Goal: Transaction & Acquisition: Purchase product/service

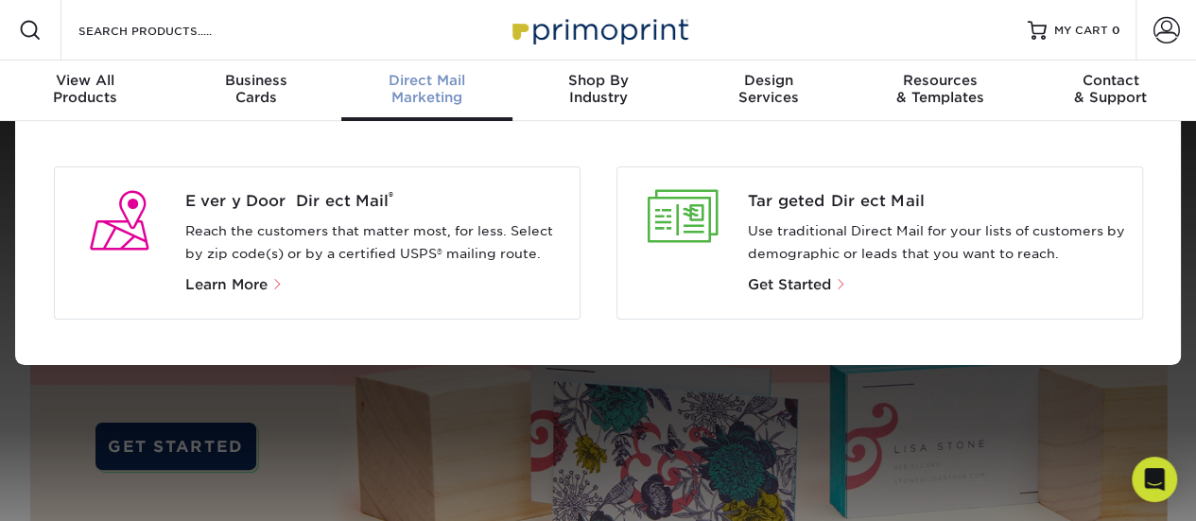
click at [458, 90] on div "Direct Mail Marketing" at bounding box center [426, 89] width 171 height 34
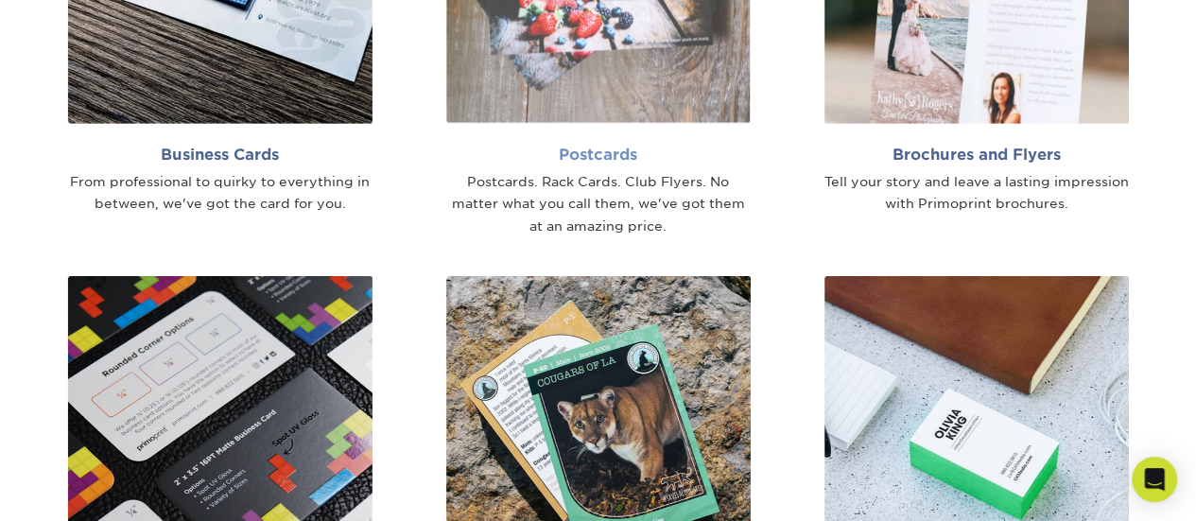
scroll to position [1229, 0]
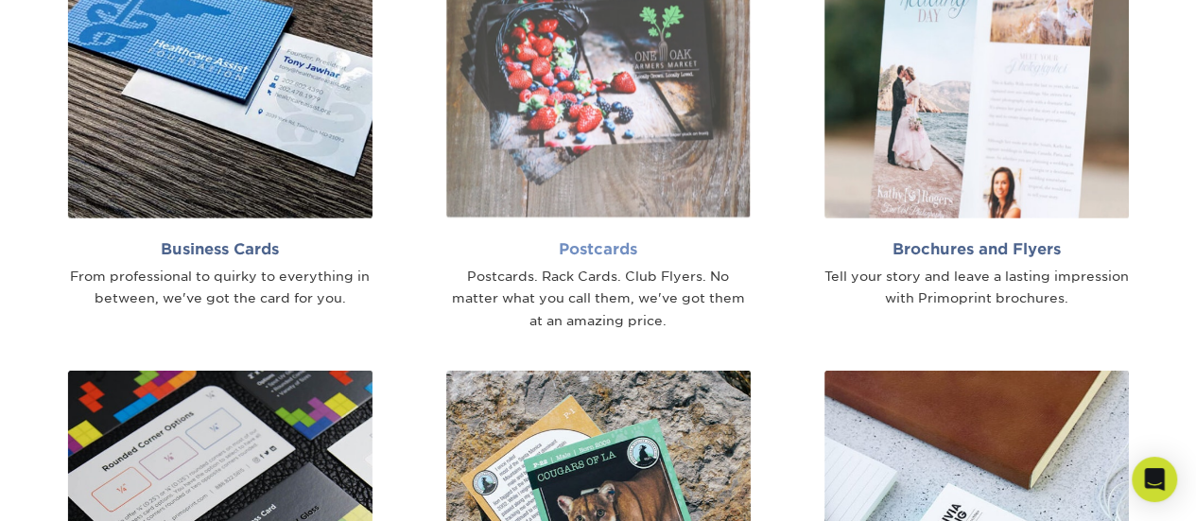
click at [587, 247] on h2 "Postcards" at bounding box center [598, 249] width 304 height 18
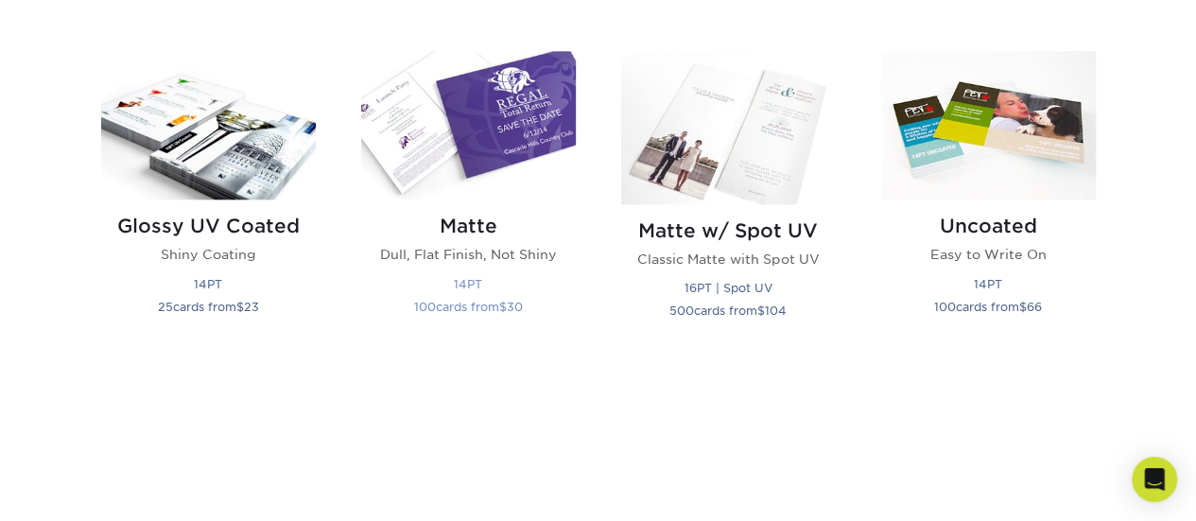
scroll to position [946, 0]
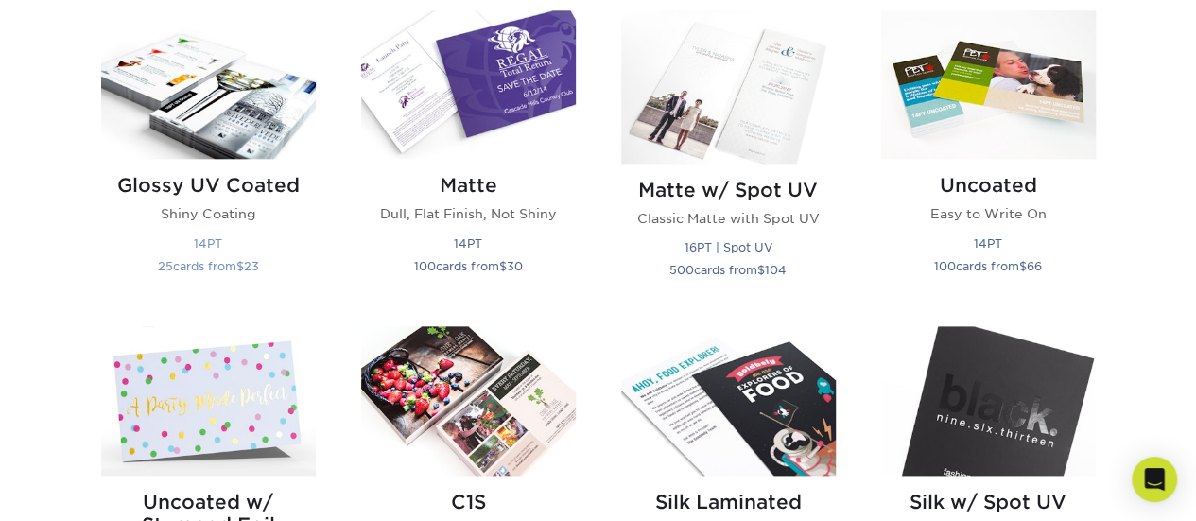
click at [237, 194] on h2 "Glossy UV Coated" at bounding box center [208, 185] width 215 height 23
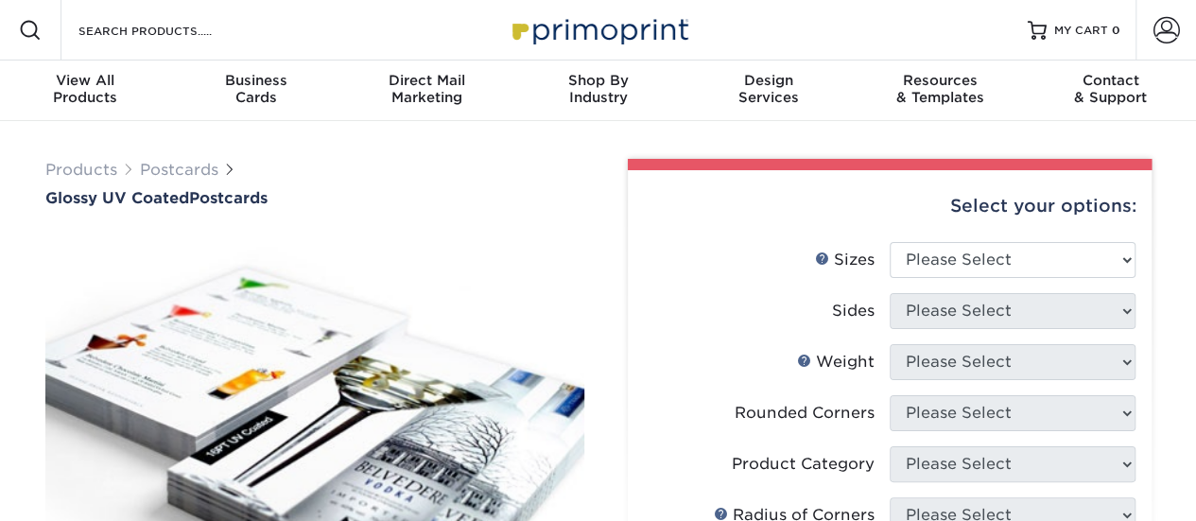
scroll to position [95, 0]
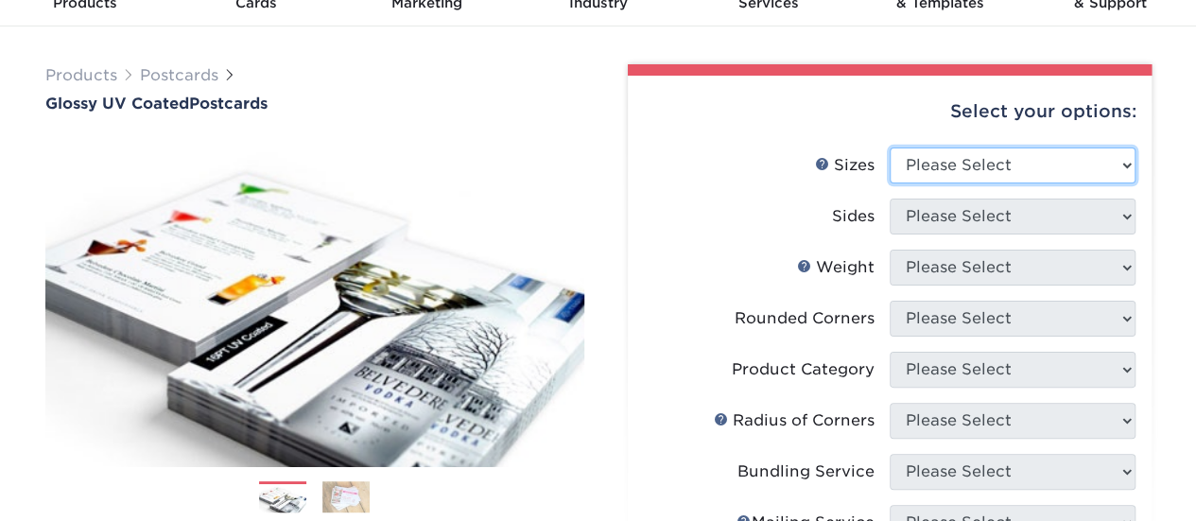
click at [1125, 166] on select "Please Select 1.5" x 7" 2" x 4" 2" x 6" 2" x 7" 2" x 8" 2.12" x 5.5" 2.12" x 5.…" at bounding box center [1013, 166] width 246 height 36
select select "3.50x5.50"
click at [890, 148] on select "Please Select 1.5" x 7" 2" x 4" 2" x 6" 2" x 7" 2" x 8" 2.12" x 5.5" 2.12" x 5.…" at bounding box center [1013, 166] width 246 height 36
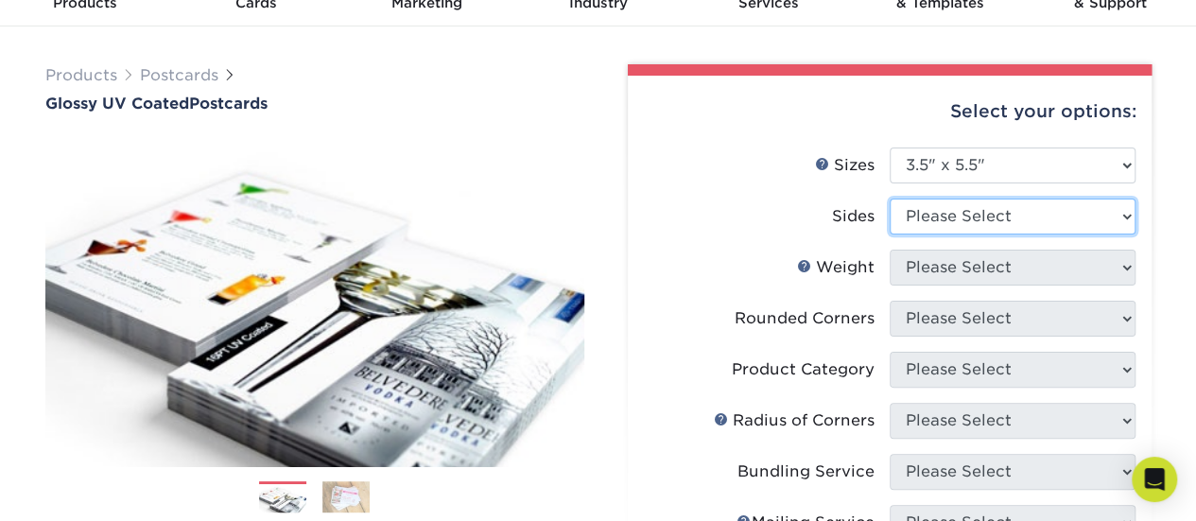
click at [1125, 215] on select "Please Select Print Both Sides Print Front Only" at bounding box center [1013, 217] width 246 height 36
select select "13abbda7-1d64-4f25-8bb2-c179b224825d"
click at [890, 199] on select "Please Select Print Both Sides Print Front Only" at bounding box center [1013, 217] width 246 height 36
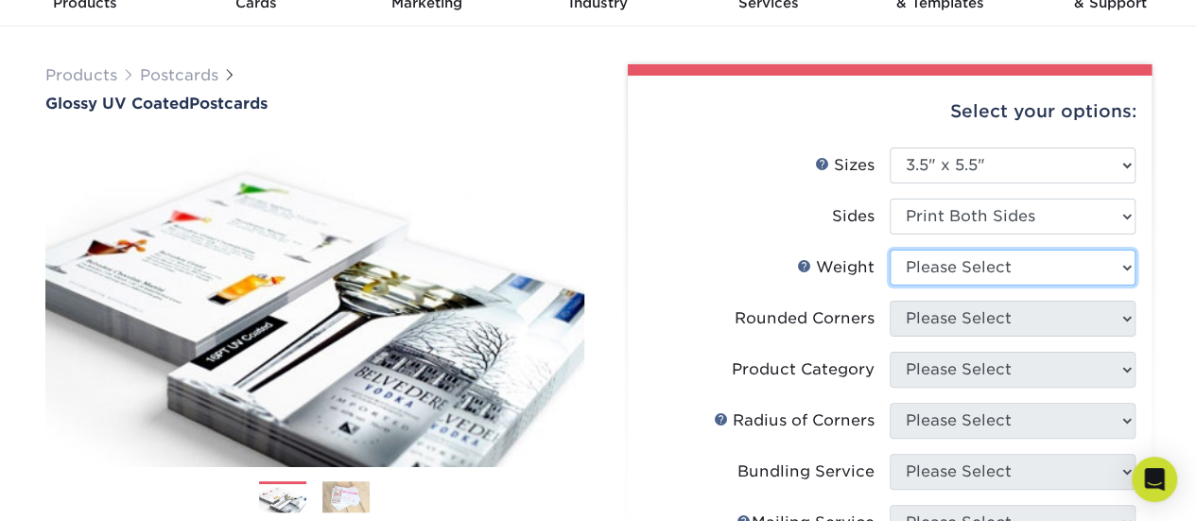
click at [1127, 271] on select "Please Select 16PT 18PT C1S 14PT" at bounding box center [1013, 268] width 246 height 36
click at [890, 250] on select "Please Select 16PT 18PT C1S 14PT" at bounding box center [1013, 268] width 246 height 36
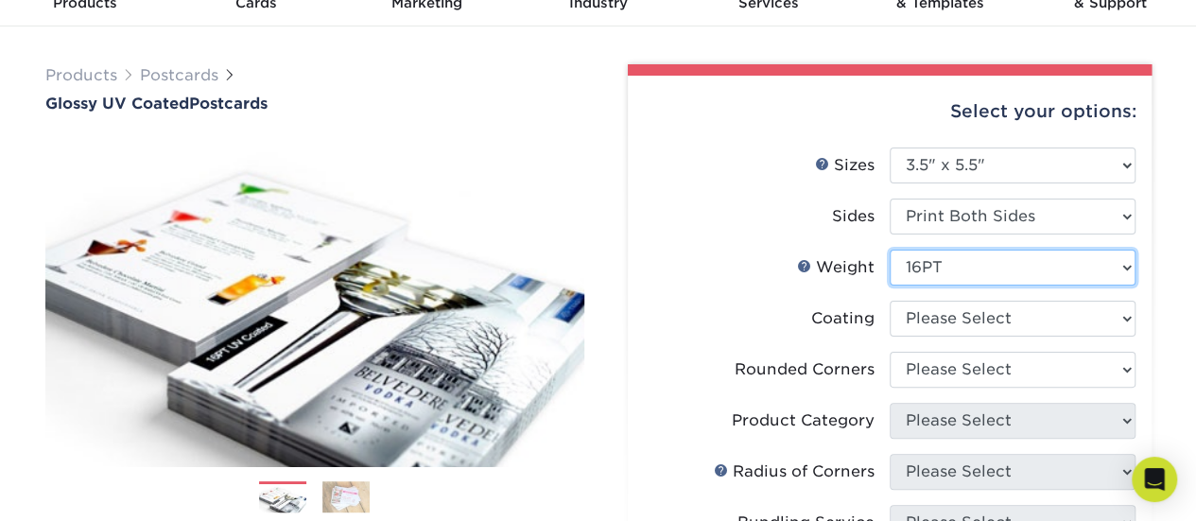
click at [1123, 259] on select "Please Select 16PT 18PT C1S 14PT" at bounding box center [1013, 268] width 246 height 36
select select "14PT"
click at [890, 250] on select "Please Select 16PT 18PT C1S 14PT" at bounding box center [1013, 268] width 246 height 36
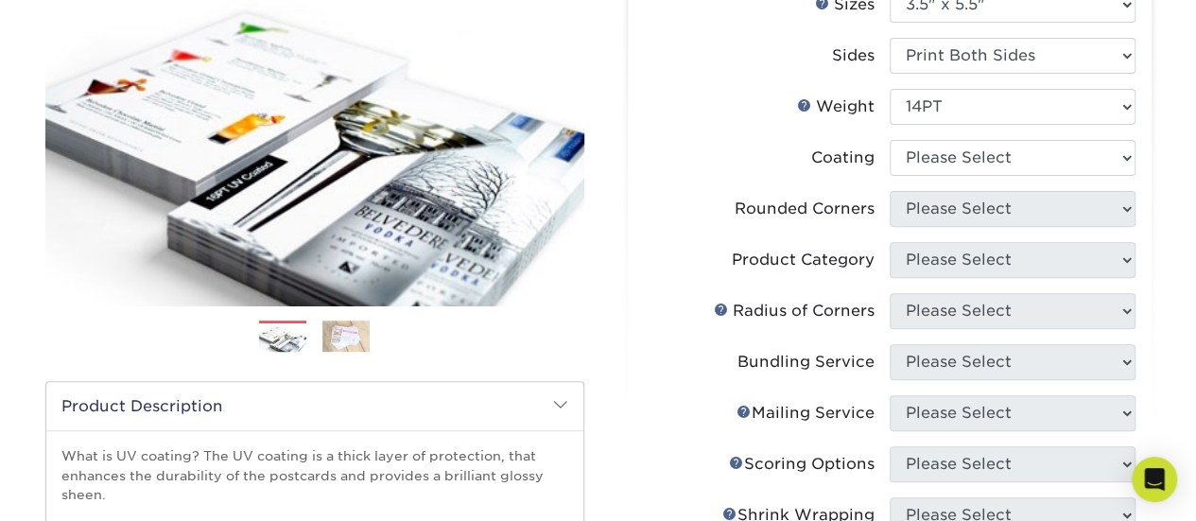
scroll to position [284, 0]
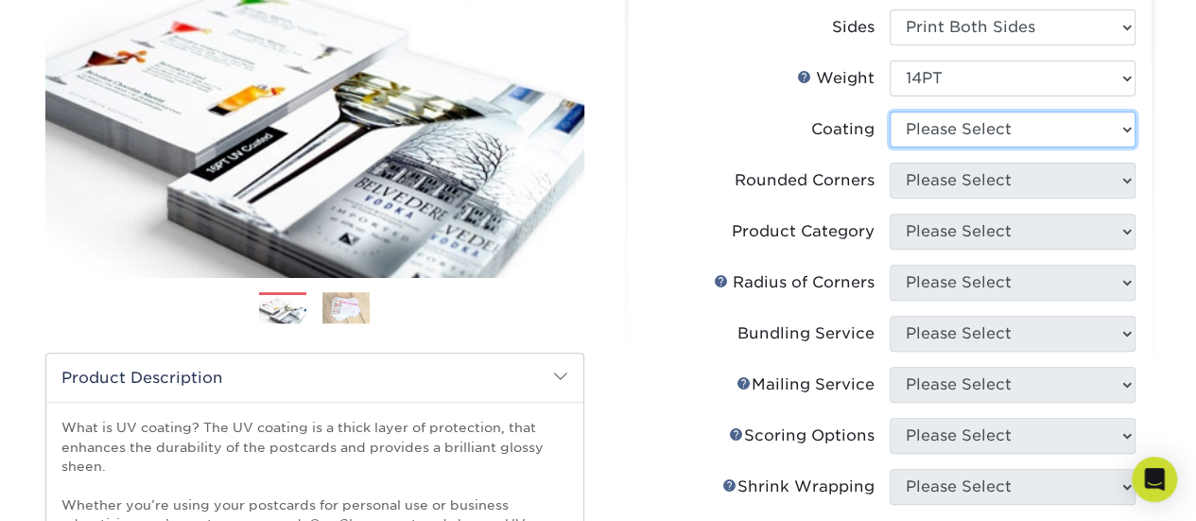
click at [1125, 132] on select at bounding box center [1013, 130] width 246 height 36
select select "ae367451-b2b8-45df-a344-0f05b6a12993"
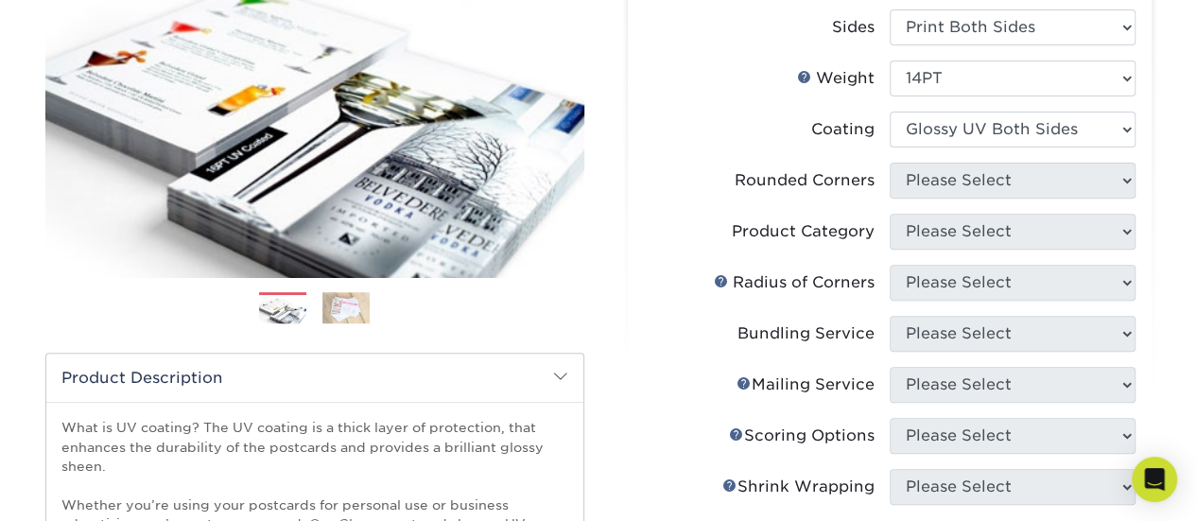
click at [890, 112] on select at bounding box center [1013, 130] width 246 height 36
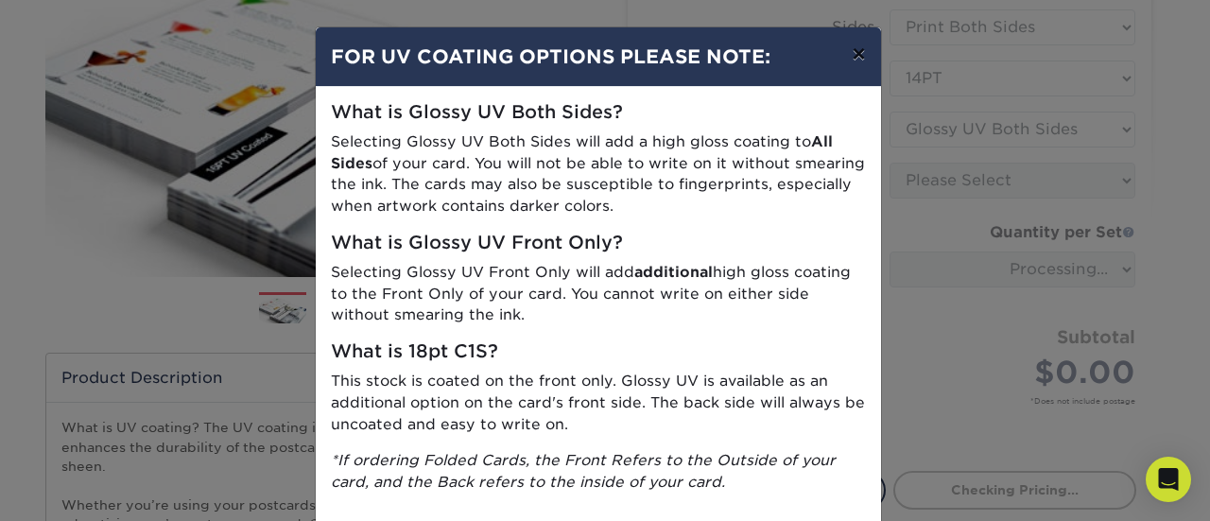
click at [855, 60] on button "×" at bounding box center [858, 53] width 43 height 53
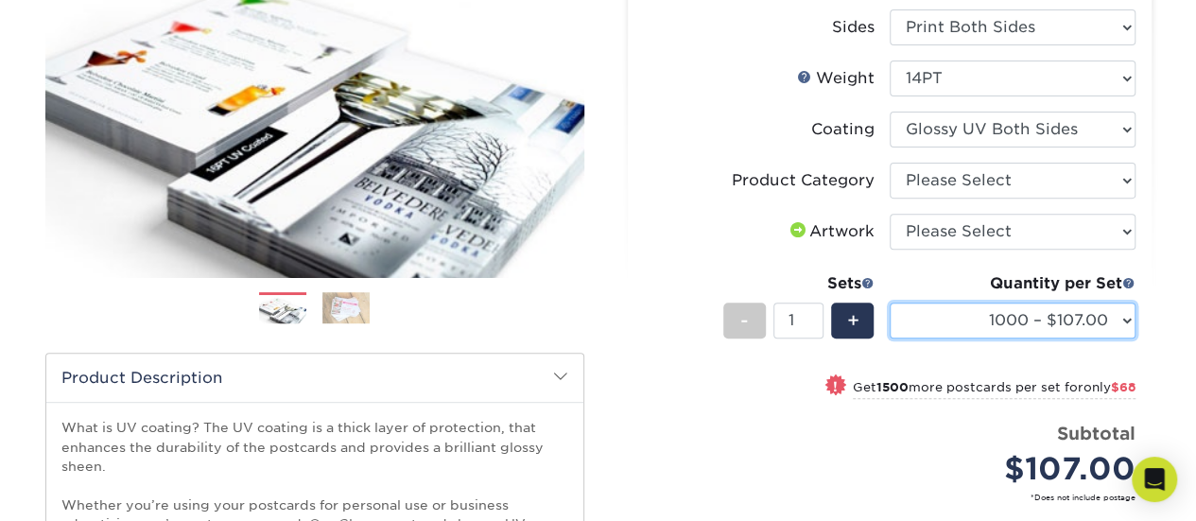
click at [1125, 318] on select "1000 – $107.00 2500 – $175.00 5000 – $271.00 10000 – $517.00 15000 – $761.00 20…" at bounding box center [1013, 321] width 246 height 36
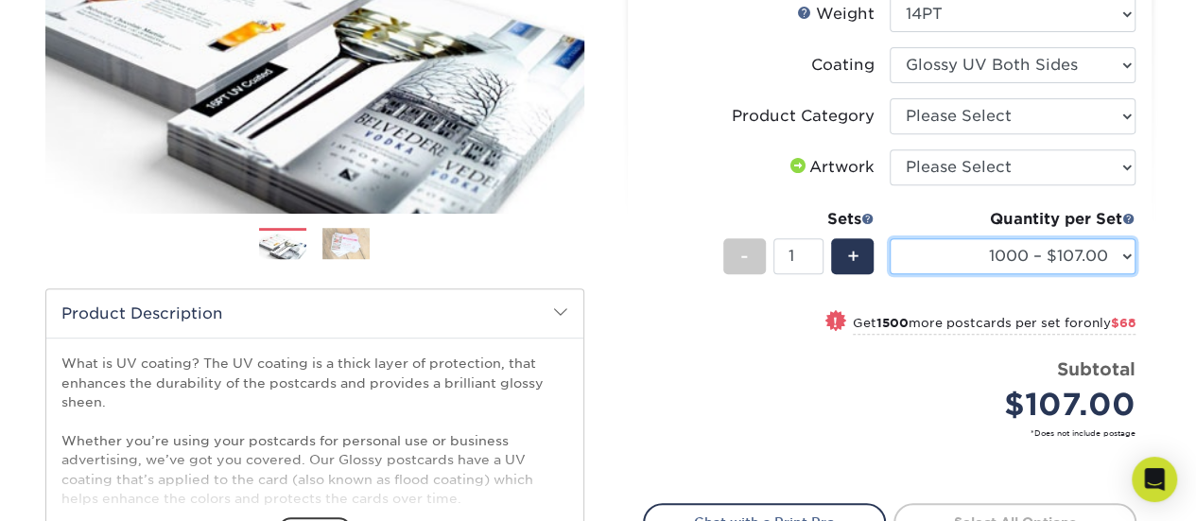
scroll to position [378, 0]
